Goal: Understand process/instructions

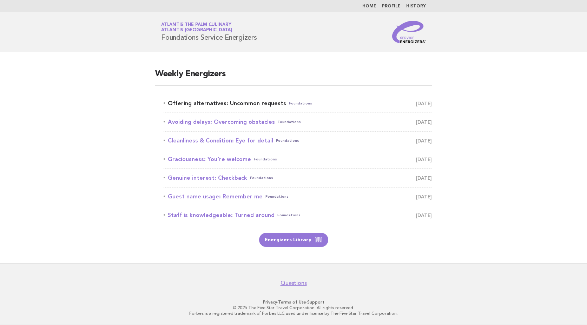
click at [258, 105] on link "Offering alternatives: Uncommon requests Foundations [DATE]" at bounding box center [298, 103] width 268 height 10
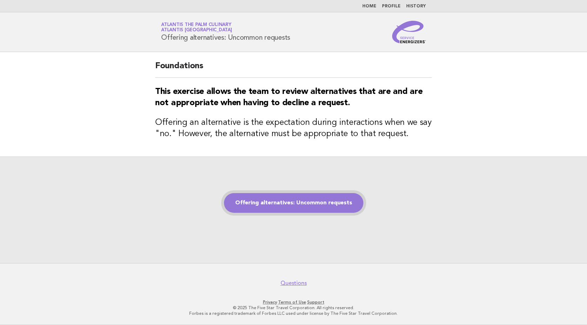
click at [338, 202] on link "Offering alternatives: Uncommon requests" at bounding box center [293, 203] width 139 height 20
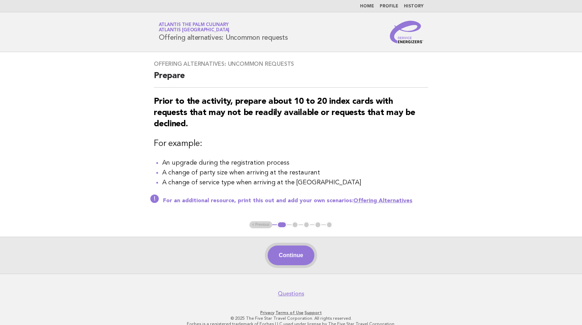
click at [295, 246] on button "Continue" at bounding box center [291, 255] width 47 height 20
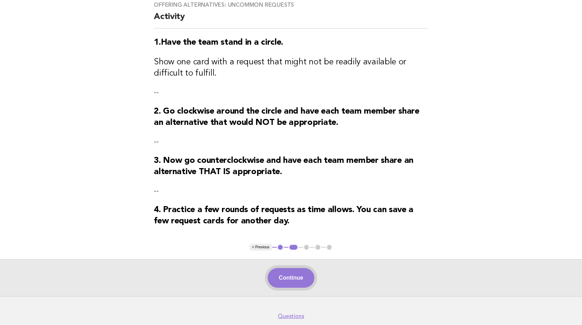
click at [285, 281] on button "Continue" at bounding box center [291, 278] width 47 height 20
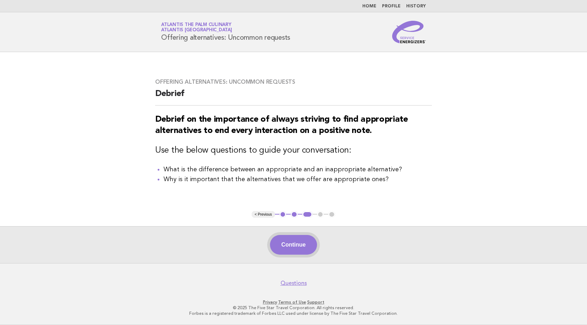
click at [290, 251] on button "Continue" at bounding box center [293, 245] width 47 height 20
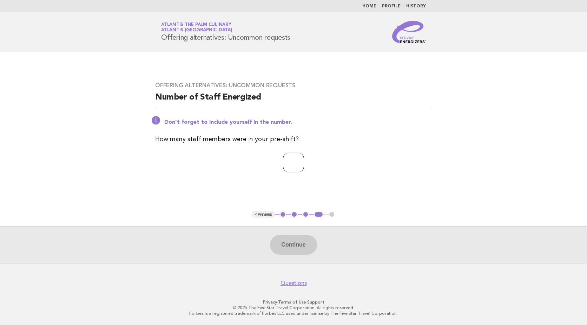
click at [289, 161] on input "number" at bounding box center [293, 162] width 21 height 20
type input "**"
click at [303, 239] on button "Continue" at bounding box center [293, 245] width 47 height 20
